Goal: Transaction & Acquisition: Purchase product/service

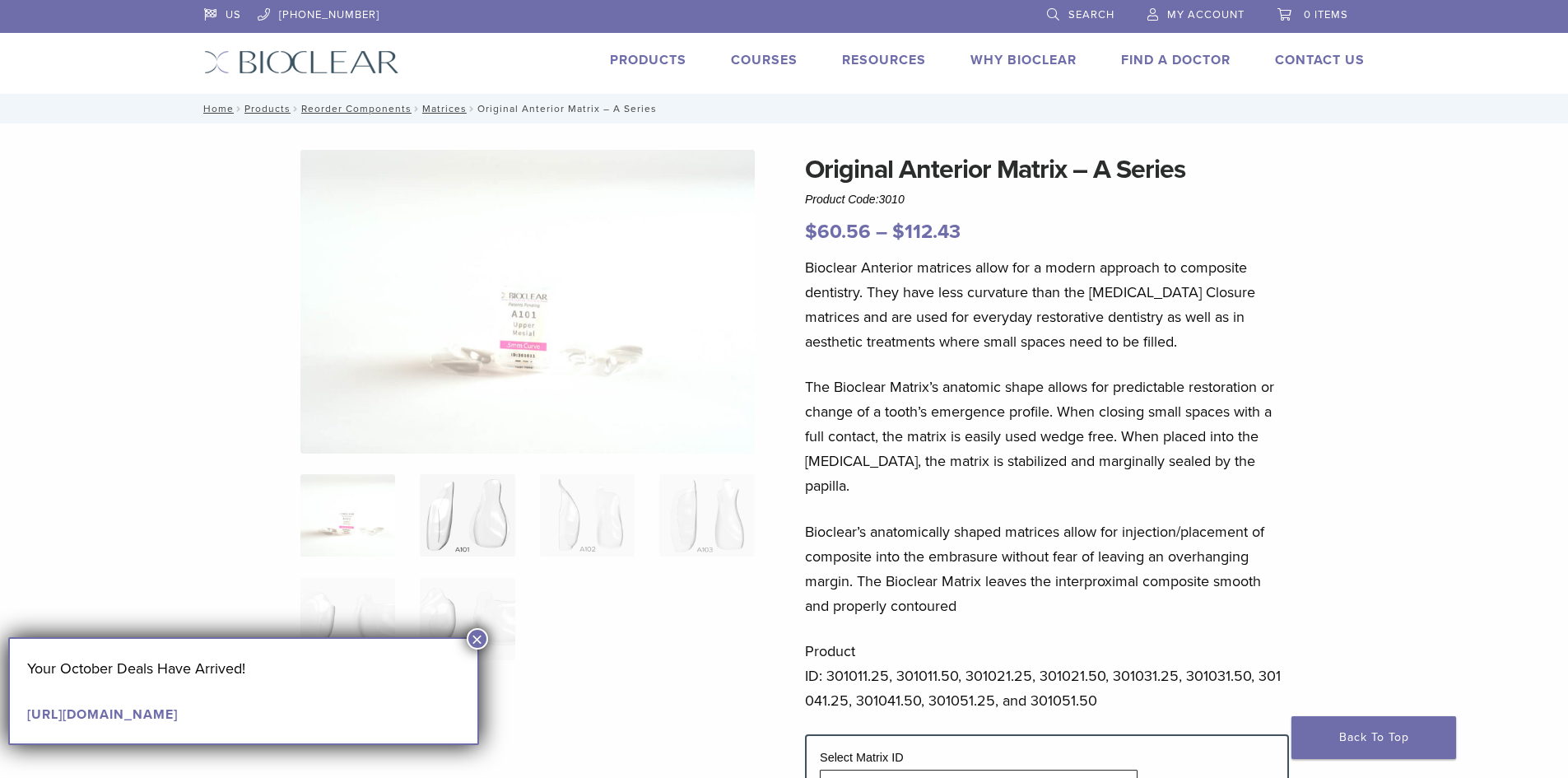
click at [459, 522] on img at bounding box center [467, 515] width 95 height 82
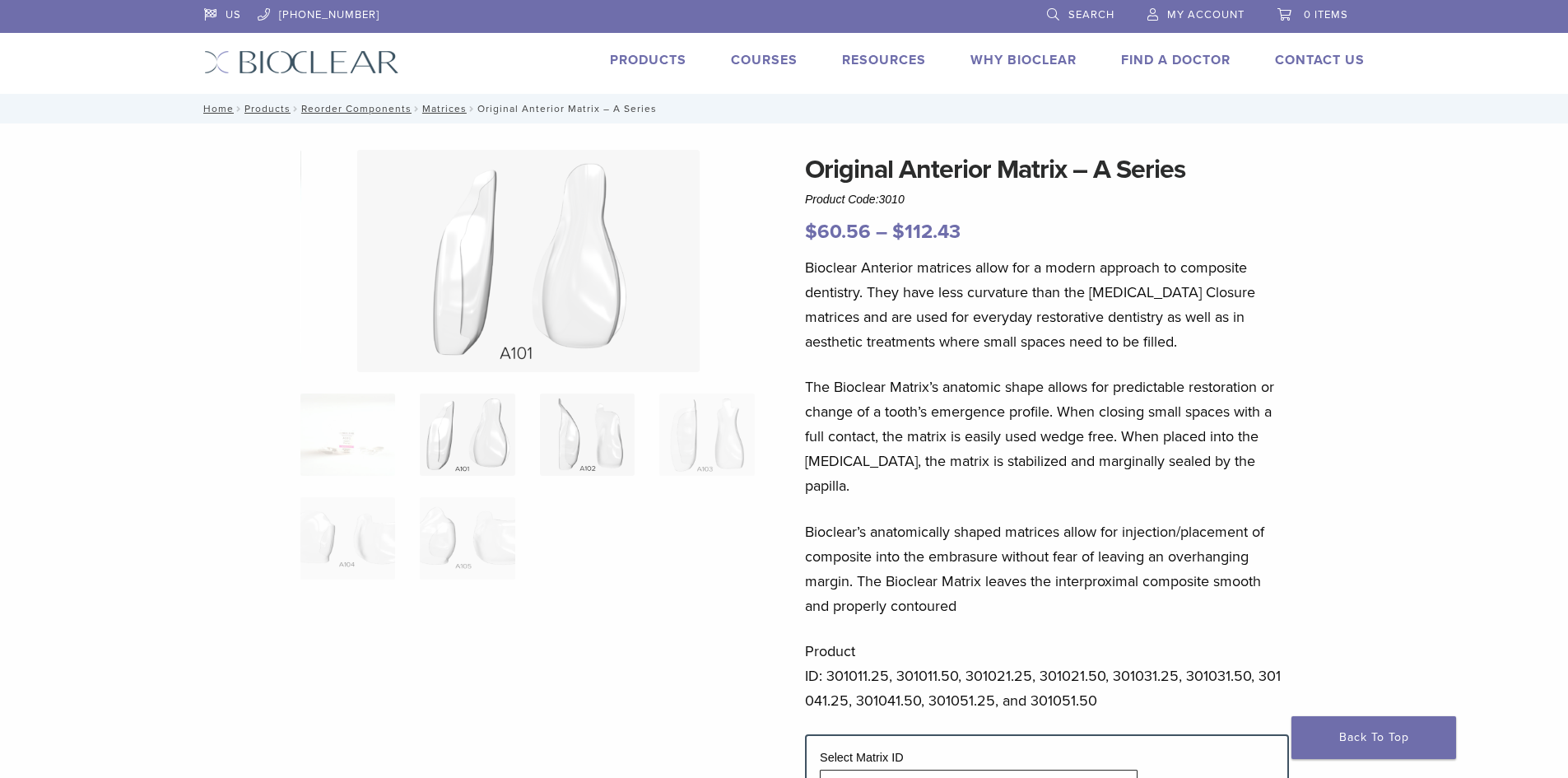
click at [605, 456] on img at bounding box center [588, 434] width 95 height 82
click at [740, 442] on img at bounding box center [707, 434] width 95 height 82
click at [327, 553] on img at bounding box center [348, 537] width 95 height 82
click at [674, 436] on img at bounding box center [707, 434] width 95 height 82
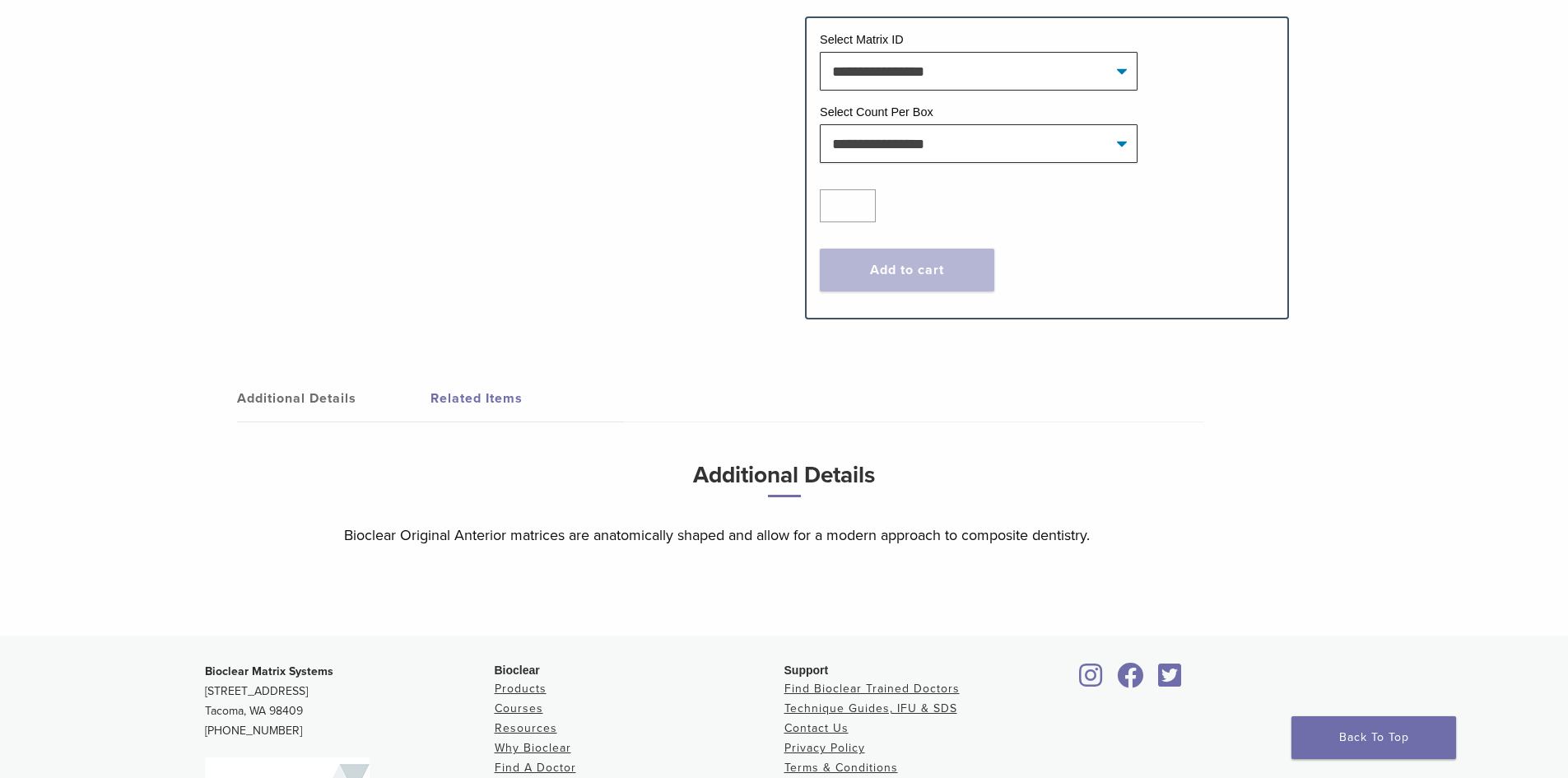
scroll to position [494, 0]
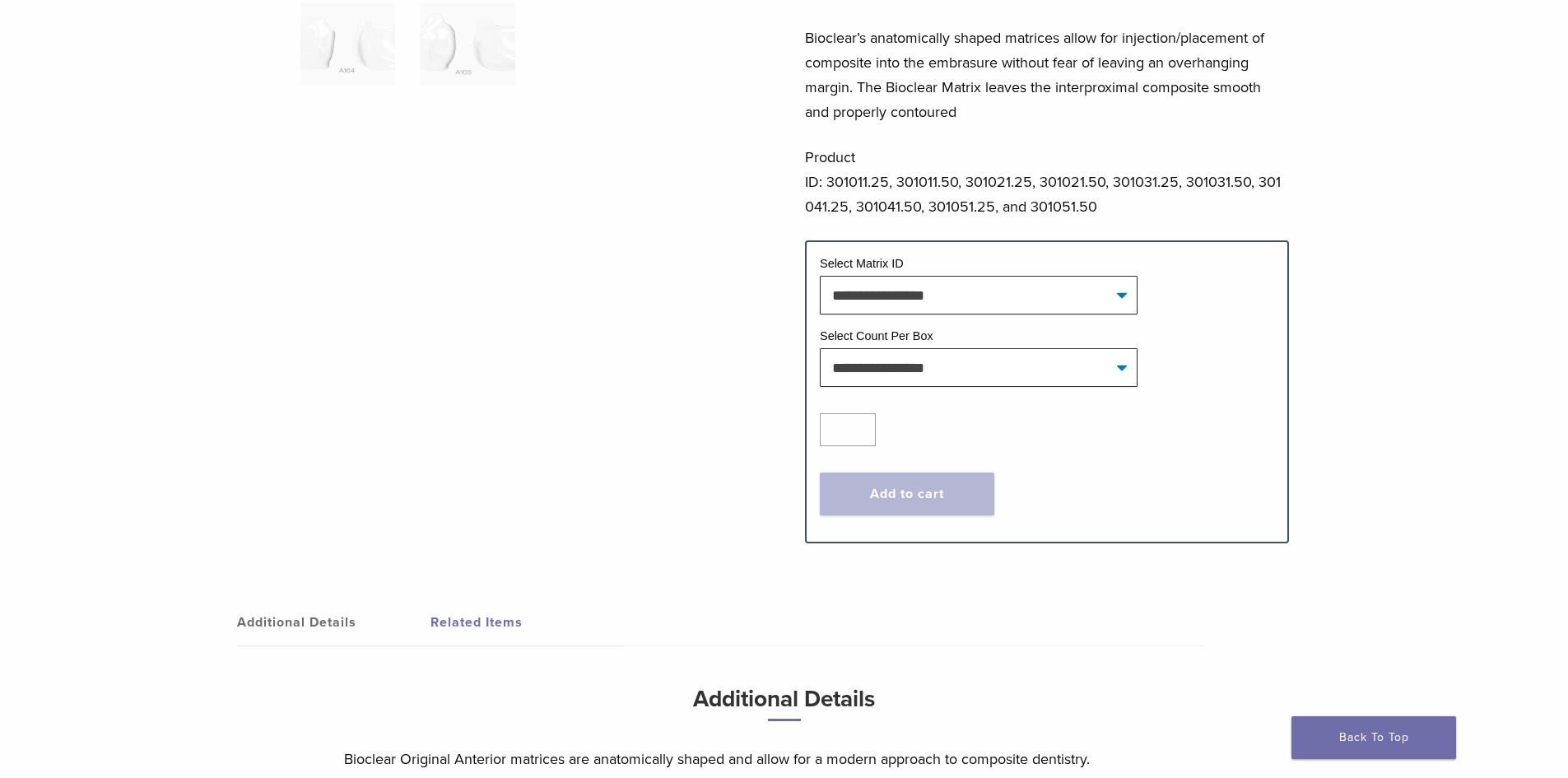
click at [466, 599] on link "Related Items" at bounding box center [527, 622] width 193 height 46
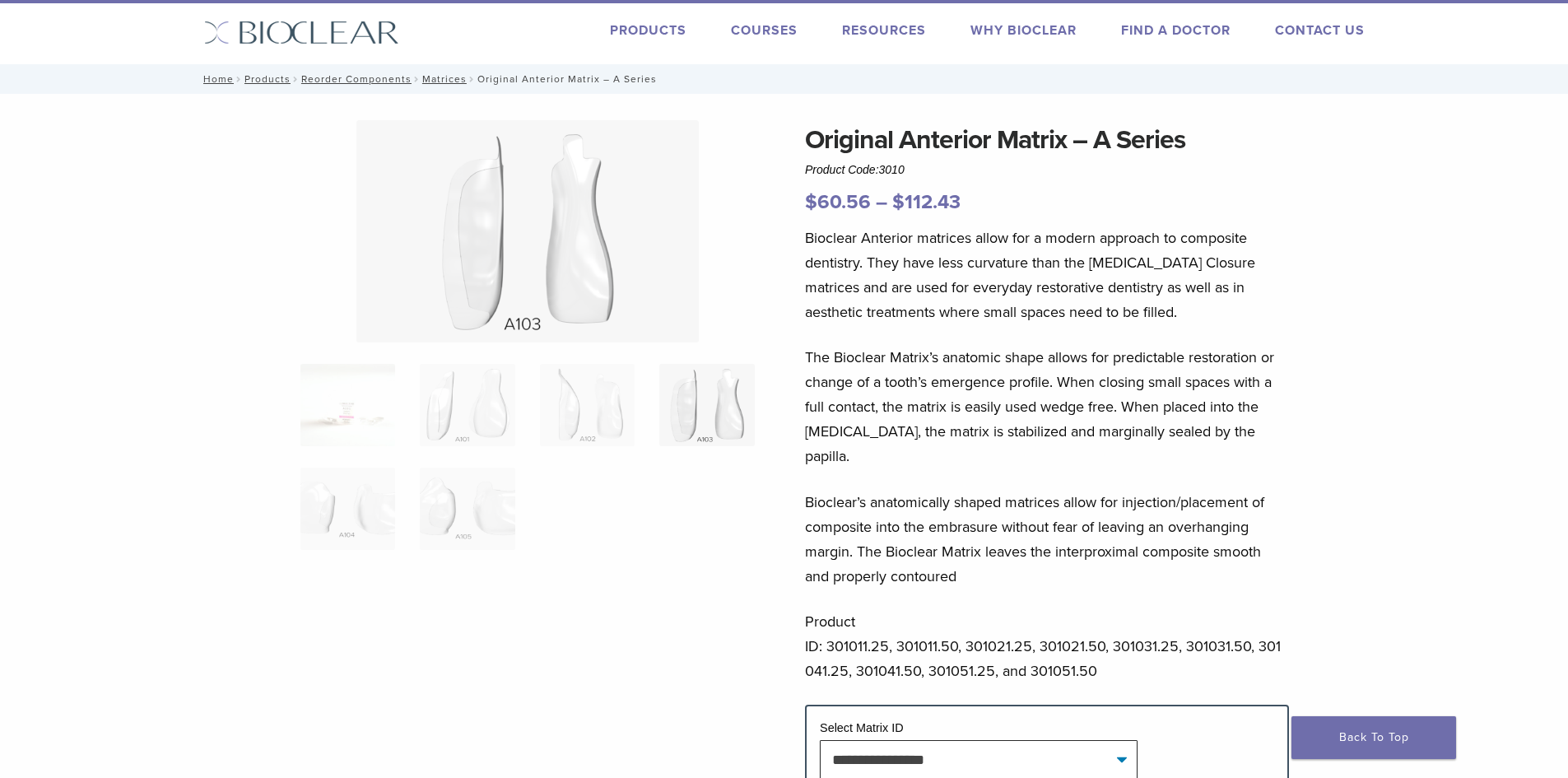
scroll to position [0, 0]
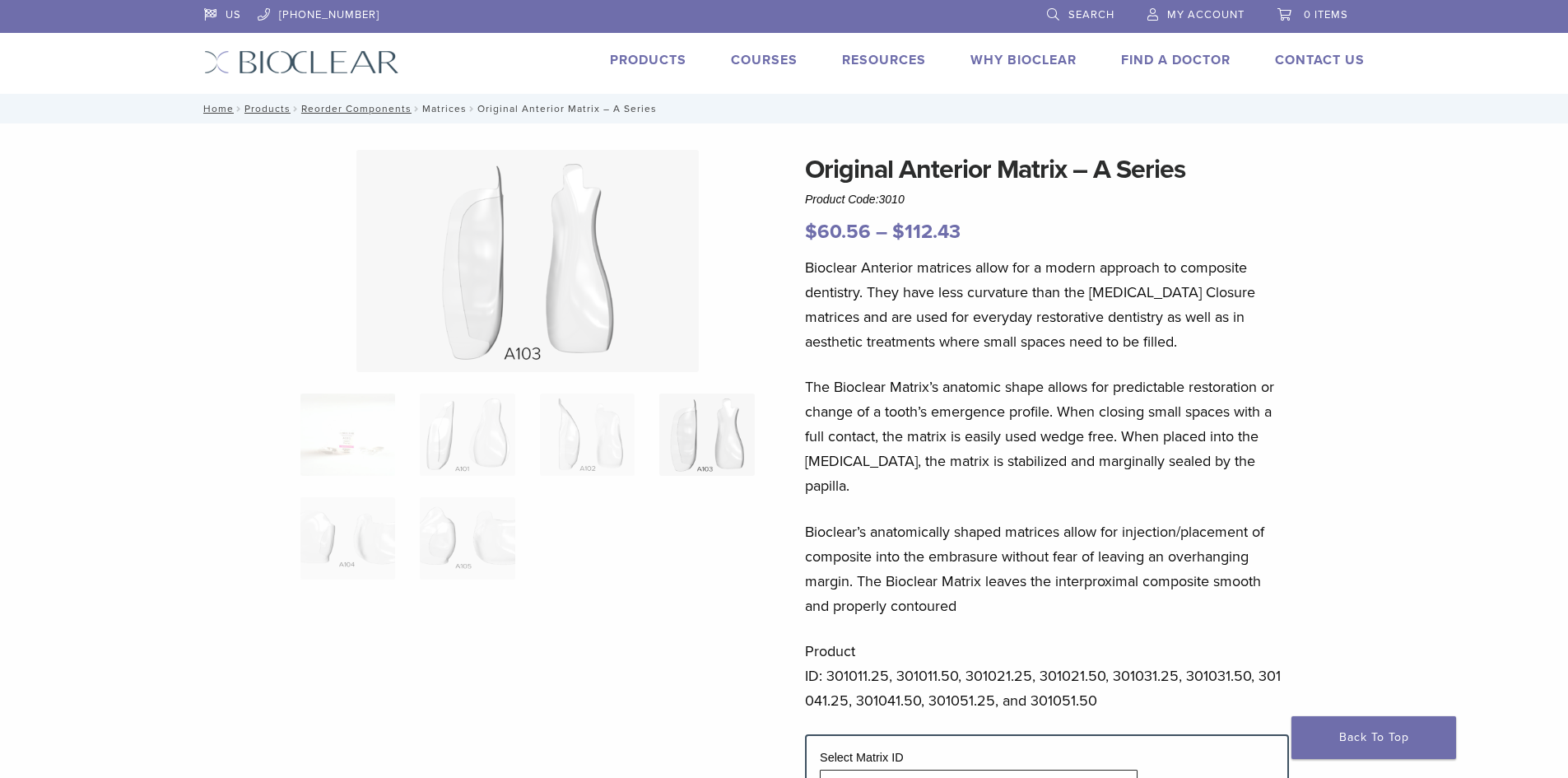
click at [442, 105] on link "Matrices" at bounding box center [445, 108] width 44 height 12
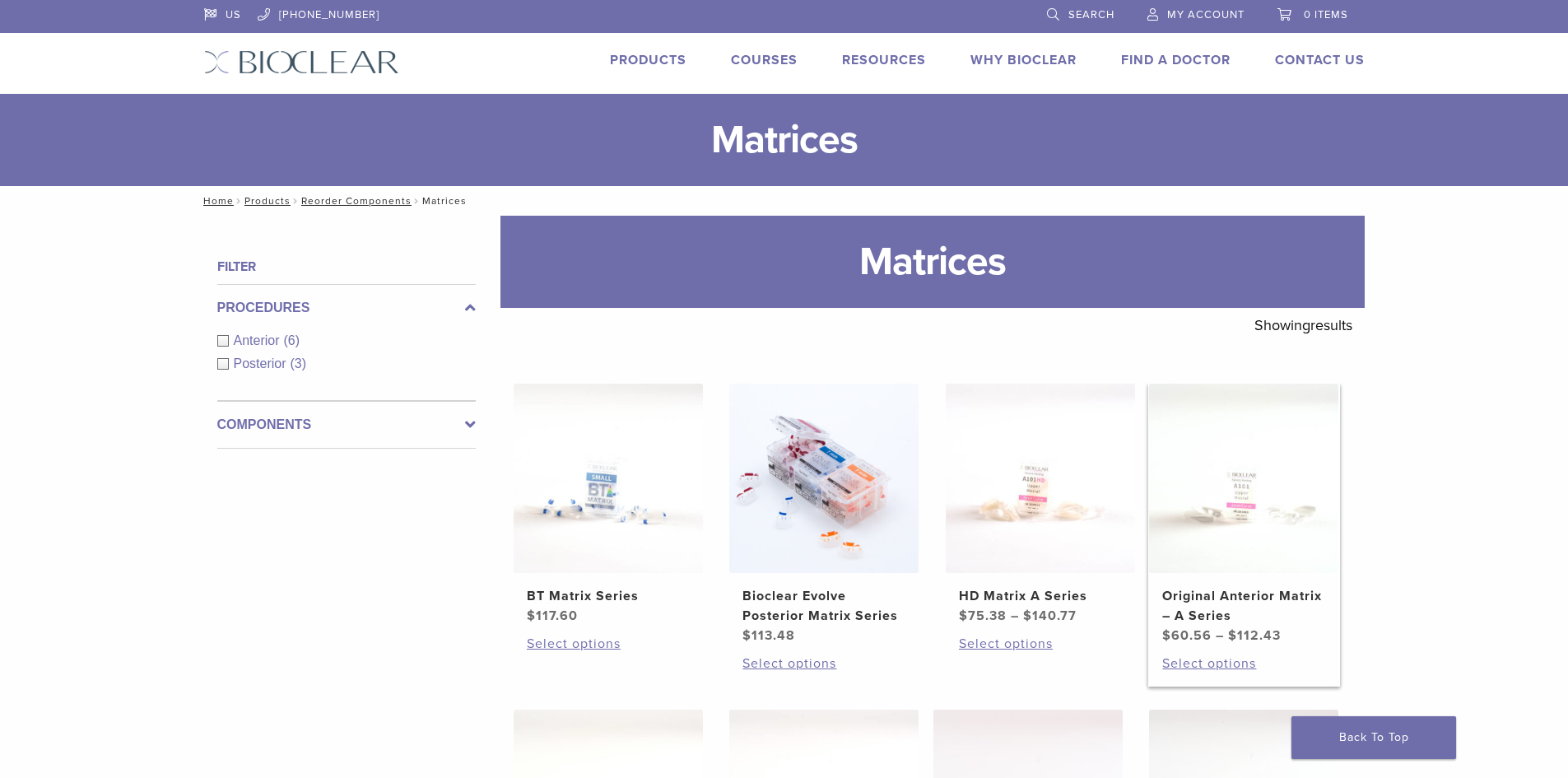
click at [1244, 532] on img at bounding box center [1244, 478] width 189 height 189
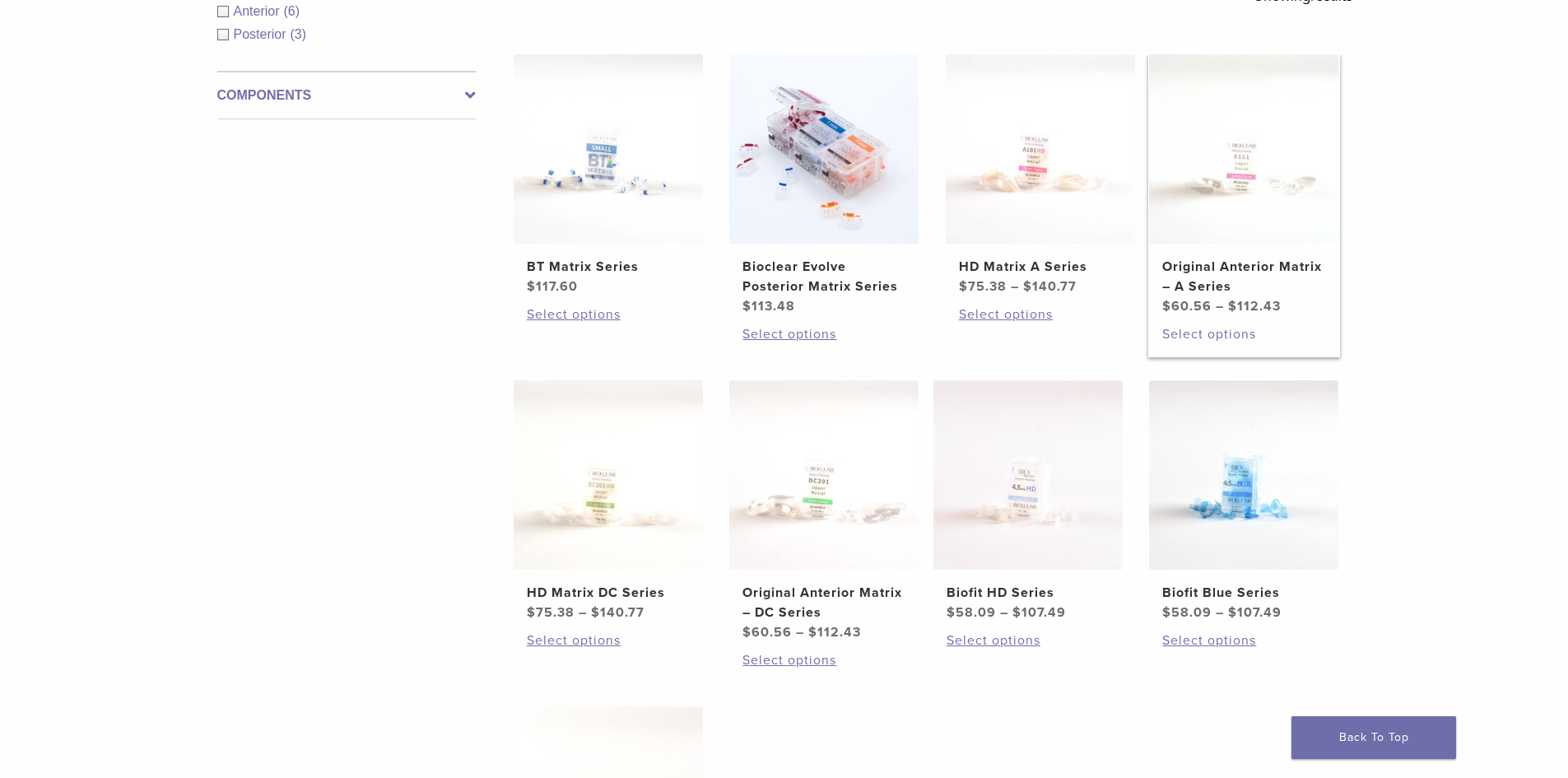
scroll to position [412, 0]
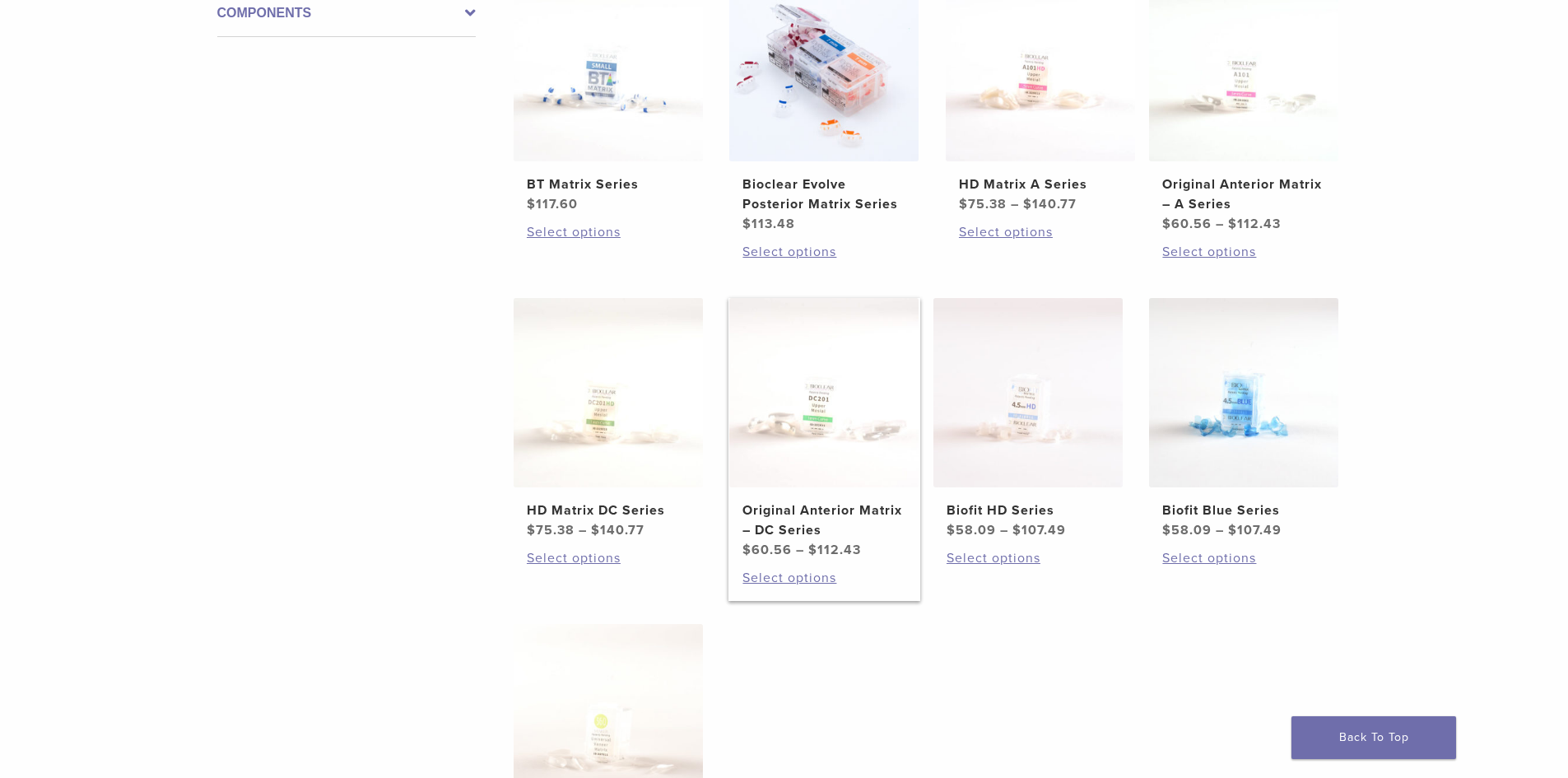
click at [826, 439] on img at bounding box center [825, 392] width 189 height 189
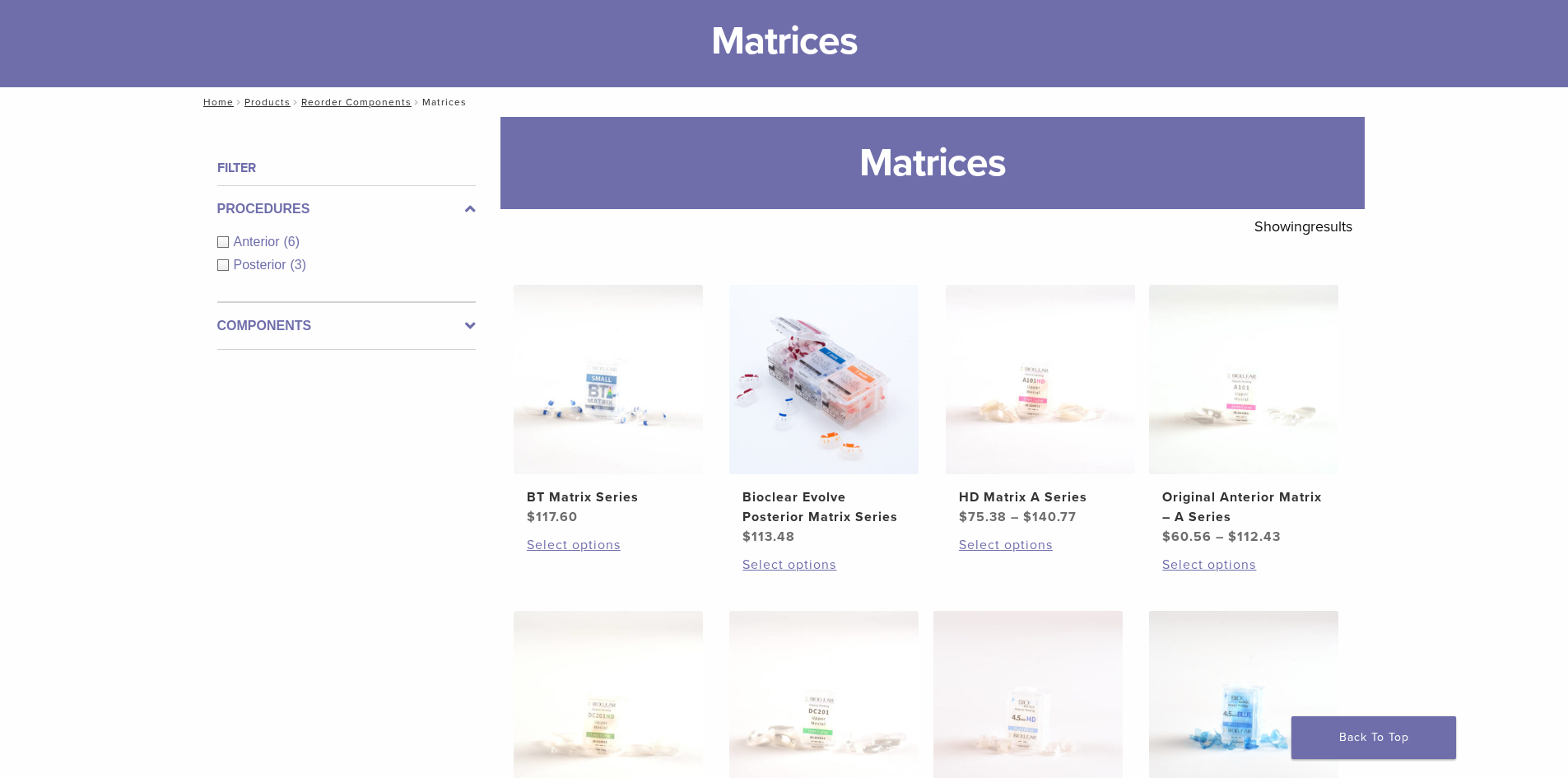
scroll to position [82, 0]
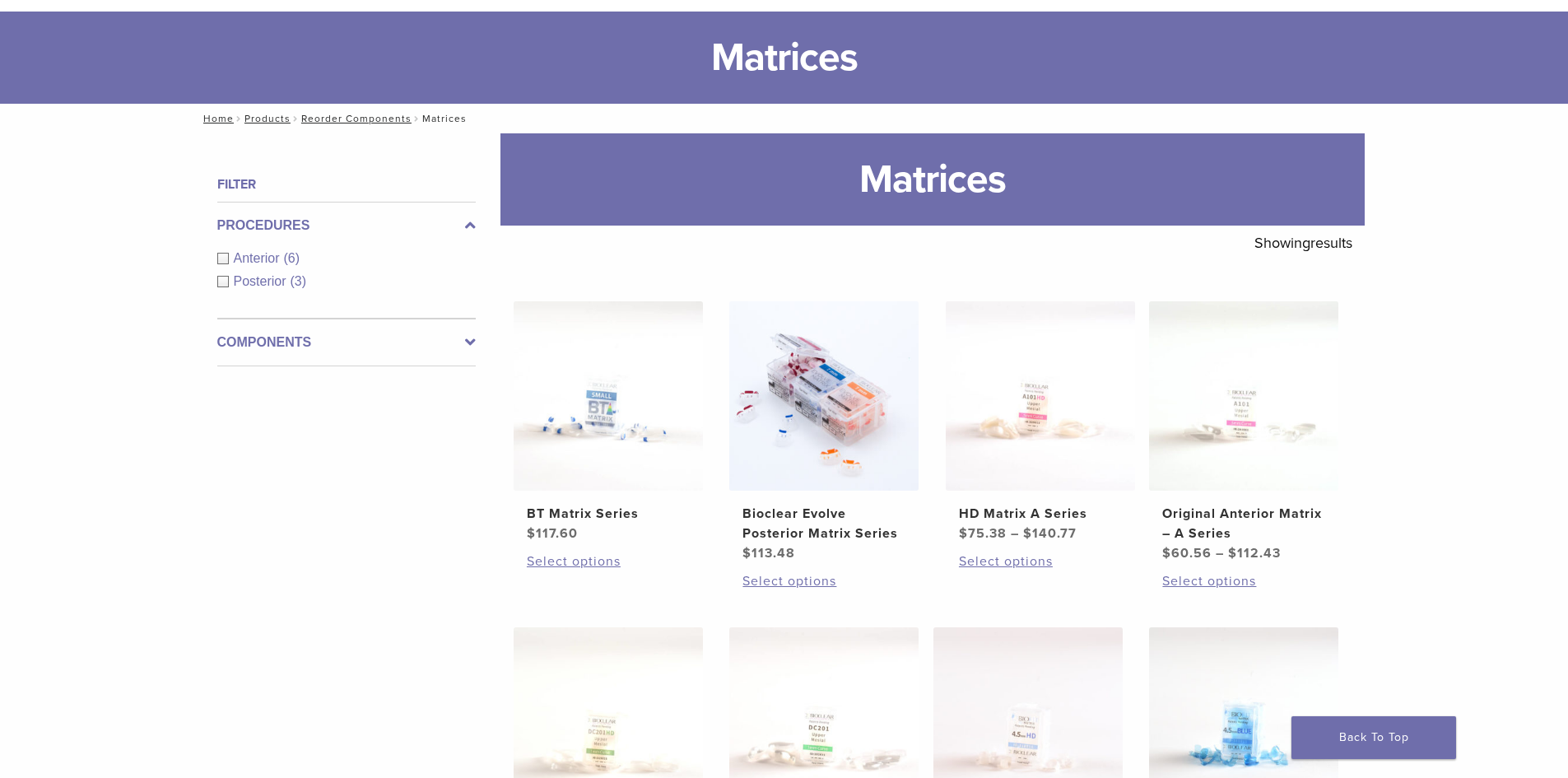
click at [264, 251] on span "Anterior" at bounding box center [259, 258] width 50 height 14
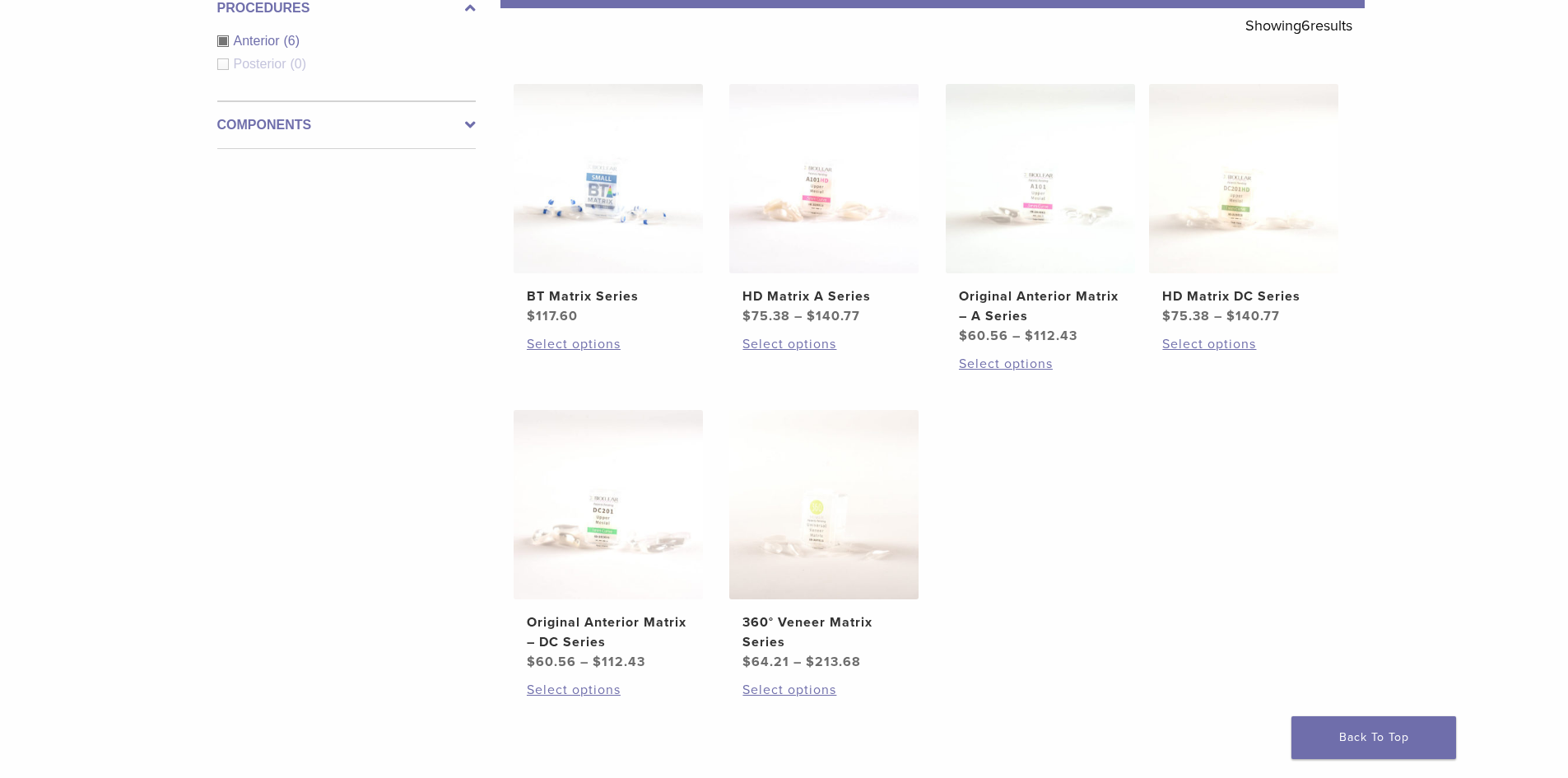
scroll to position [330, 0]
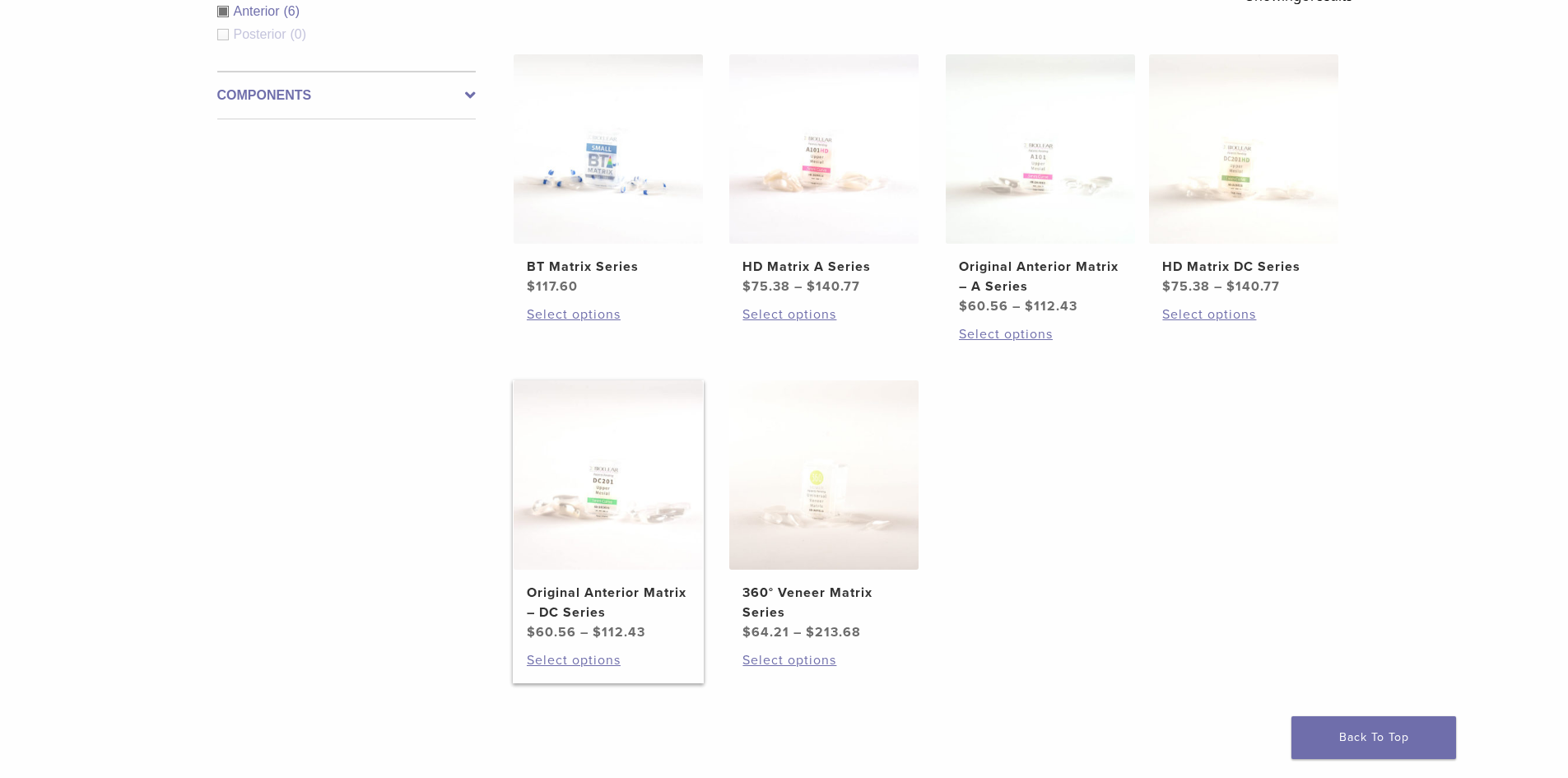
click at [642, 541] on img at bounding box center [608, 475] width 189 height 189
click at [856, 174] on img at bounding box center [825, 149] width 189 height 189
click at [1057, 165] on img at bounding box center [1041, 149] width 189 height 189
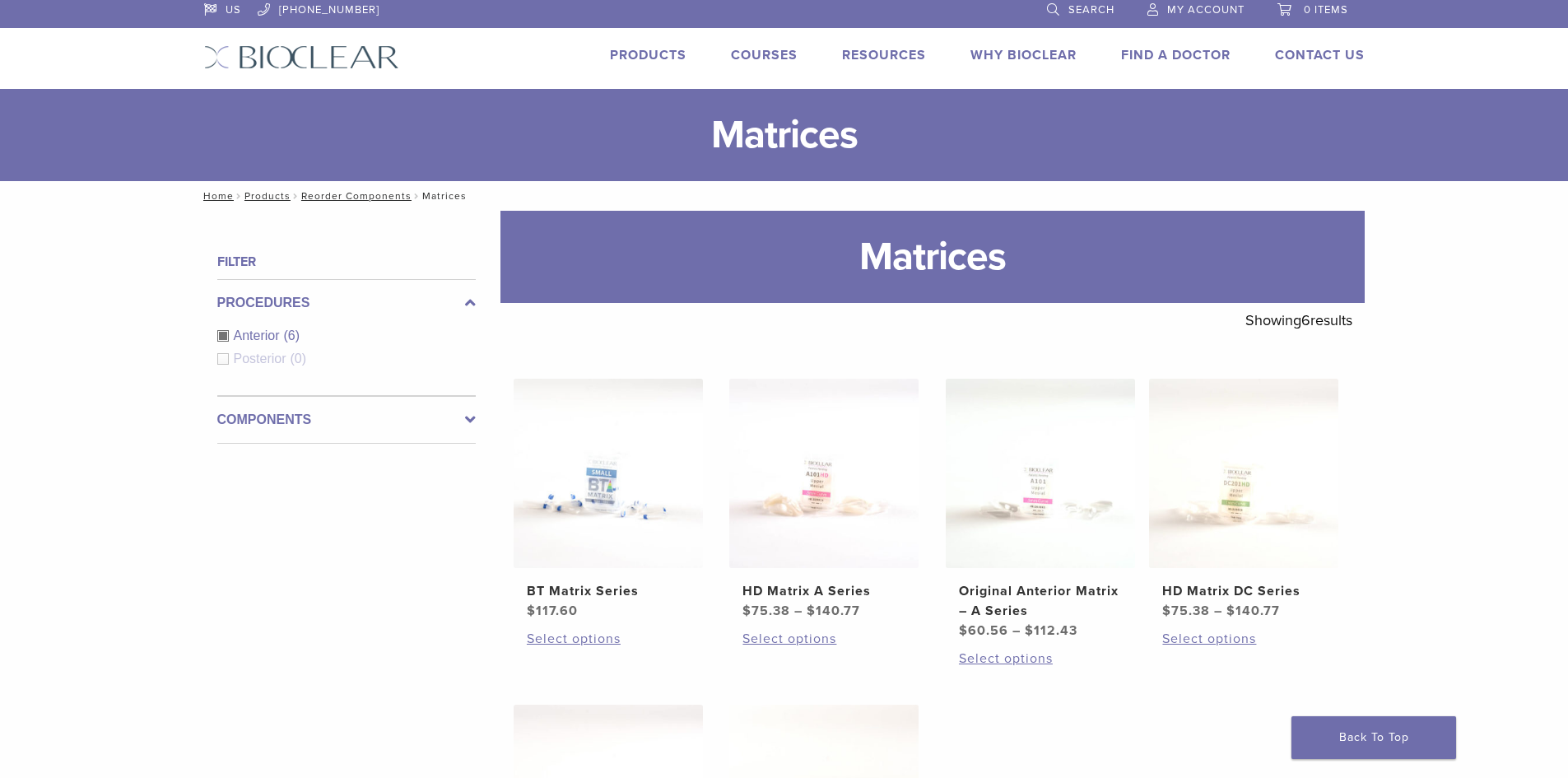
scroll to position [0, 0]
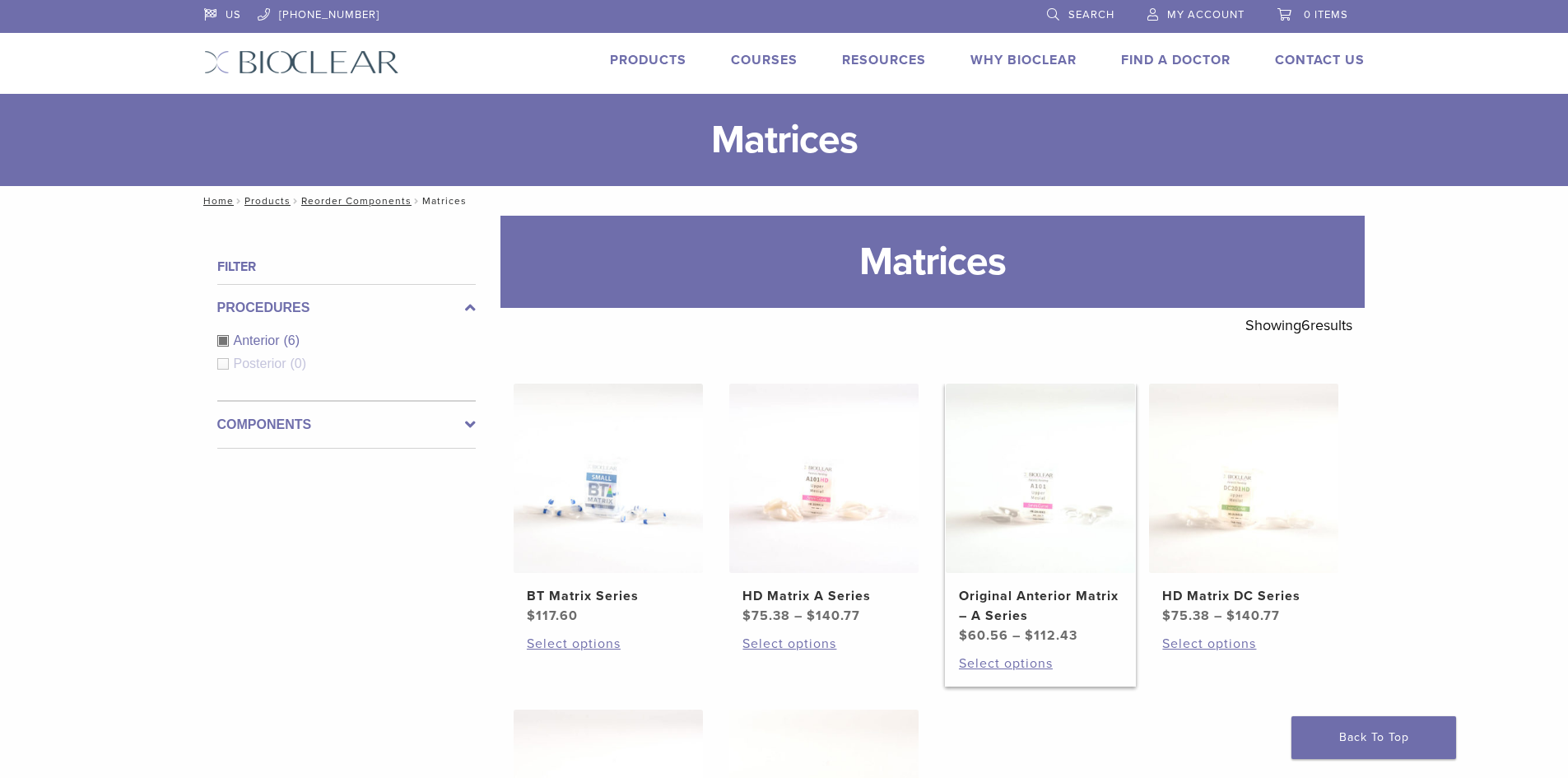
click at [1013, 513] on img at bounding box center [1041, 478] width 189 height 189
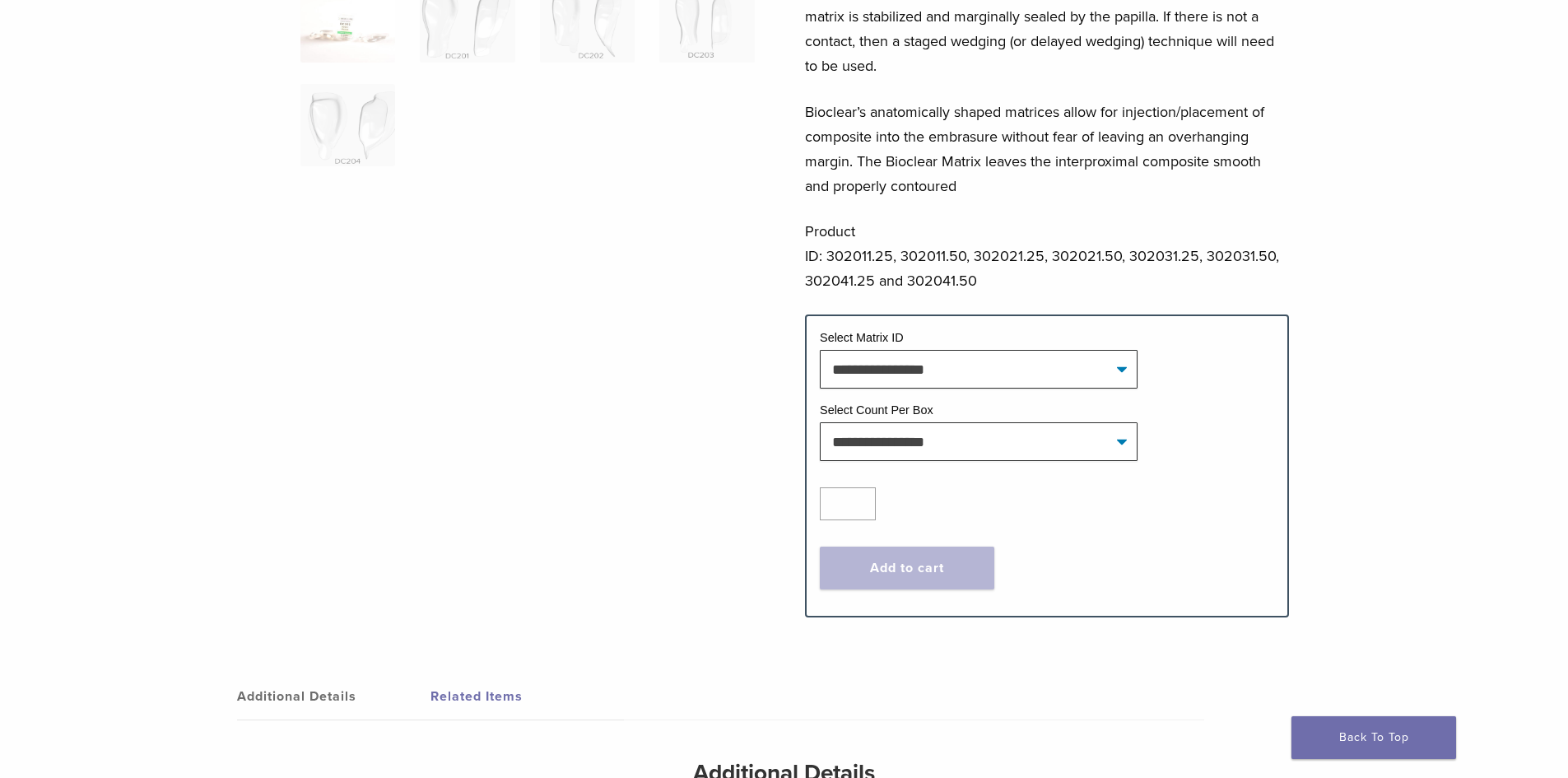
scroll to position [576, 0]
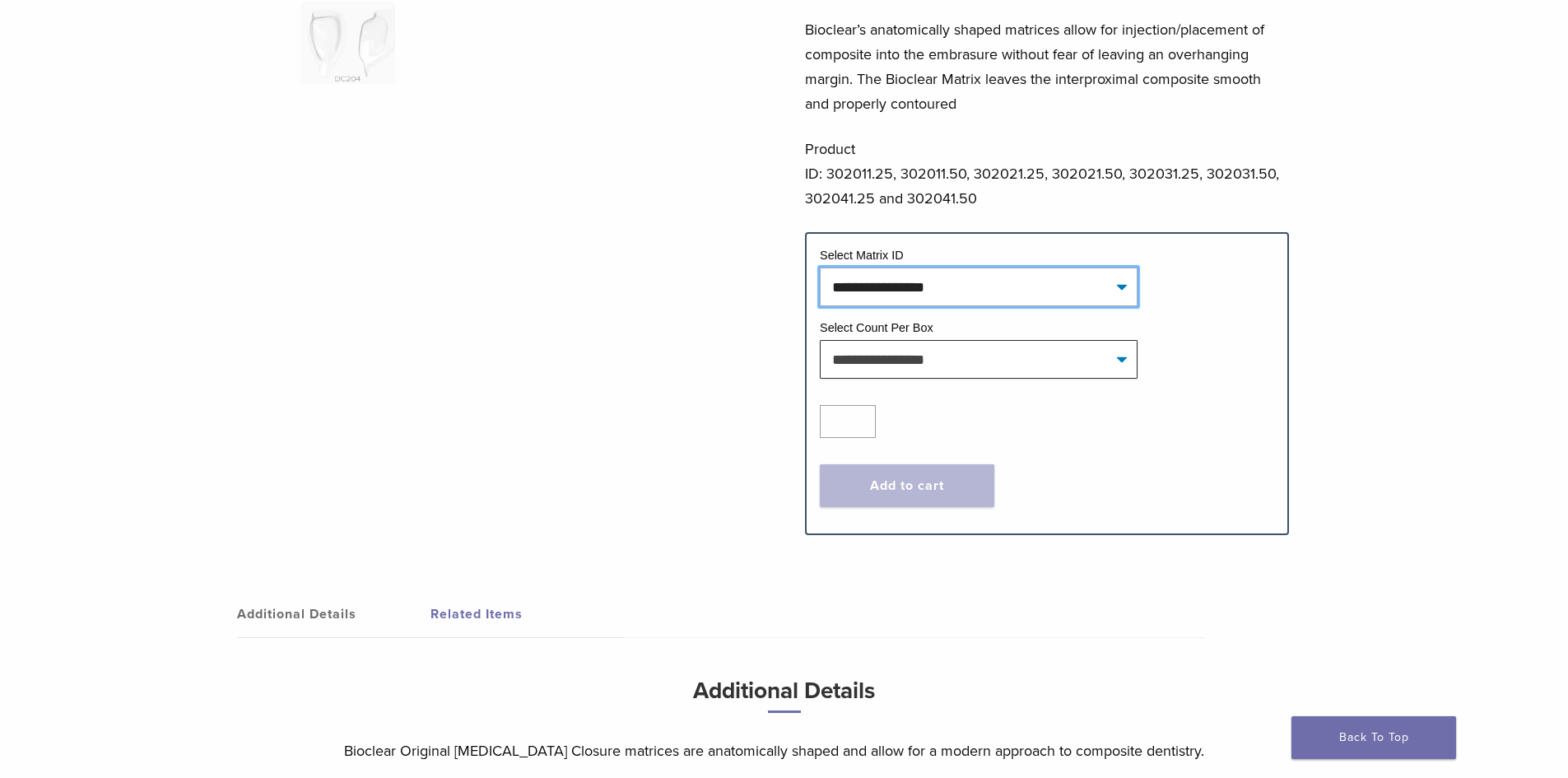
click at [973, 268] on select "**********" at bounding box center [978, 286] width 318 height 38
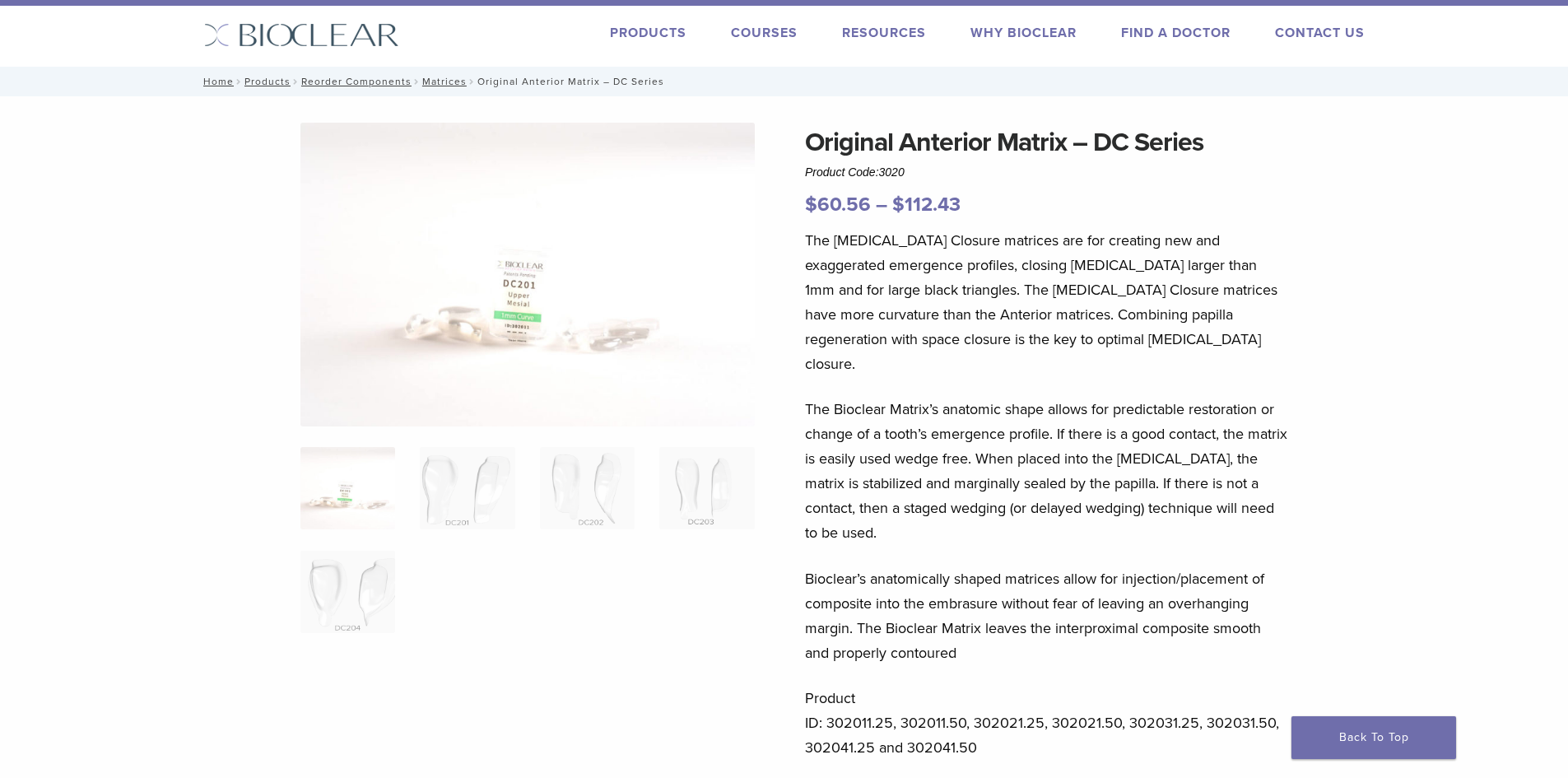
scroll to position [0, 0]
